Goal: Check status: Check status

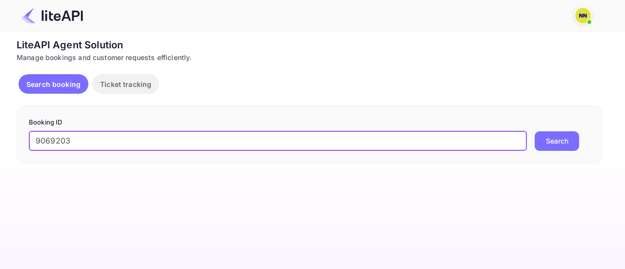
type input "9069203"
click at [552, 137] on button "Search" at bounding box center [557, 141] width 44 height 20
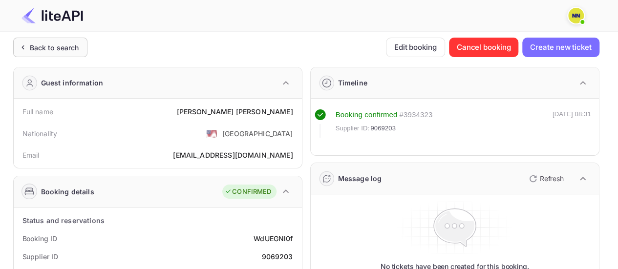
click at [54, 42] on div "Back to search" at bounding box center [54, 47] width 49 height 10
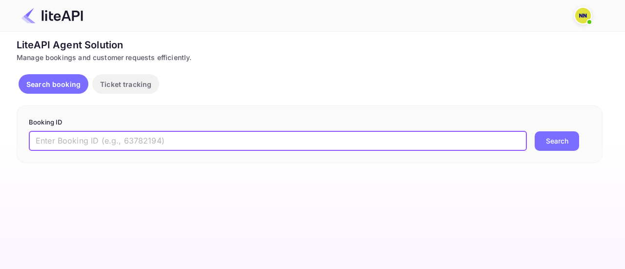
click at [163, 146] on input "text" at bounding box center [278, 141] width 498 height 20
paste input "9064931"
type input "9064931"
click at [555, 142] on button "Search" at bounding box center [557, 141] width 44 height 20
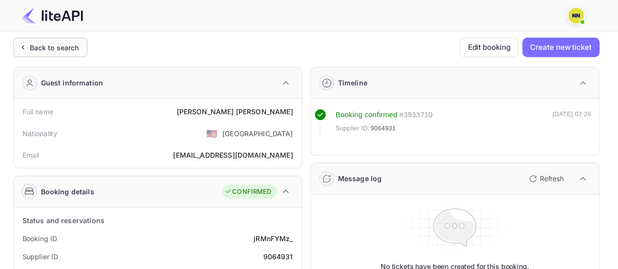
click at [47, 52] on div "Back to search" at bounding box center [54, 47] width 49 height 10
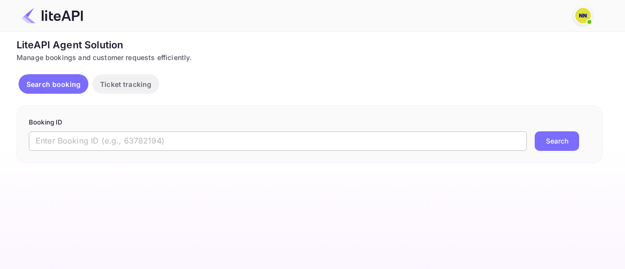
drag, startPoint x: 114, startPoint y: 142, endPoint x: 204, endPoint y: 138, distance: 90.0
click at [114, 142] on input "text" at bounding box center [278, 141] width 498 height 20
paste input "9060705"
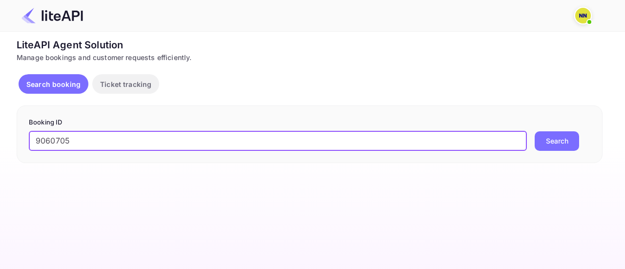
type input "9060705"
click at [544, 138] on button "Search" at bounding box center [557, 141] width 44 height 20
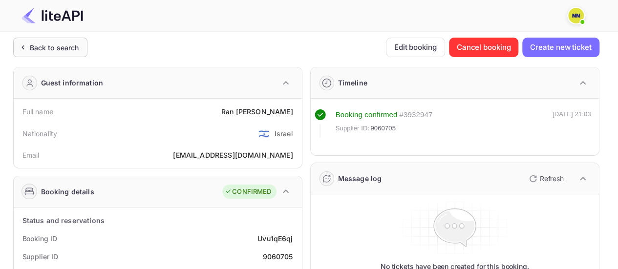
click at [42, 42] on div "Back to search" at bounding box center [54, 47] width 49 height 10
